Goal: Navigation & Orientation: Find specific page/section

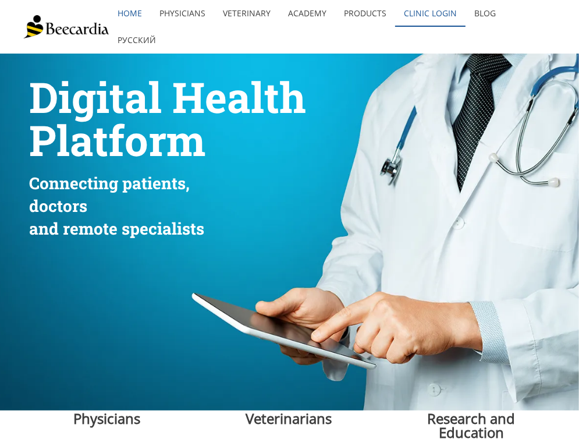
click at [425, 10] on link "Clinic Login" at bounding box center [430, 13] width 70 height 27
click at [413, 11] on link "Clinic Login" at bounding box center [430, 13] width 70 height 27
